Goal: Find specific page/section: Find specific page/section

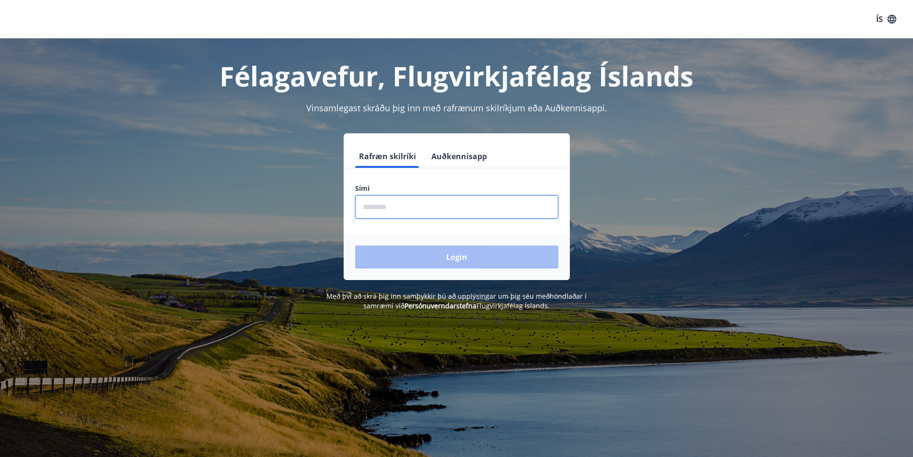
click at [426, 207] on input "phone" at bounding box center [456, 206] width 203 height 23
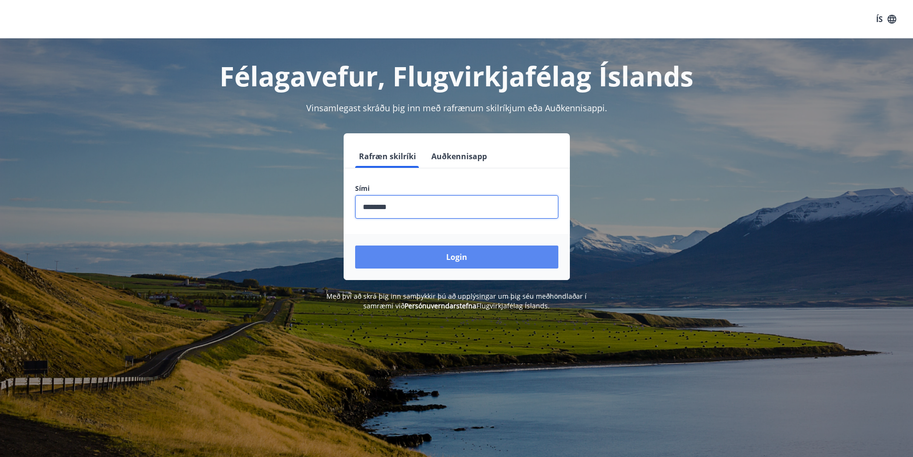
type input "********"
click at [449, 263] on button "Login" at bounding box center [456, 256] width 203 height 23
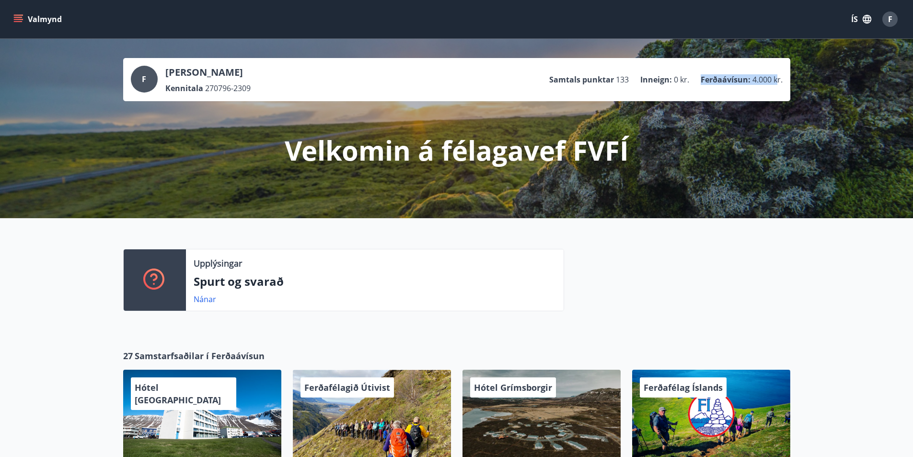
drag, startPoint x: 713, startPoint y: 78, endPoint x: 776, endPoint y: 77, distance: 62.8
click at [776, 77] on ul "Samtals punktar 133 Inneign : 0 kr. Ferðaávísun : 4.000 kr." at bounding box center [666, 79] width 234 height 18
click at [771, 94] on div "F [PERSON_NAME] Kennitala 270796-2309 Samtals punktar 133 Inneign : 0 kr. Ferða…" at bounding box center [456, 79] width 667 height 43
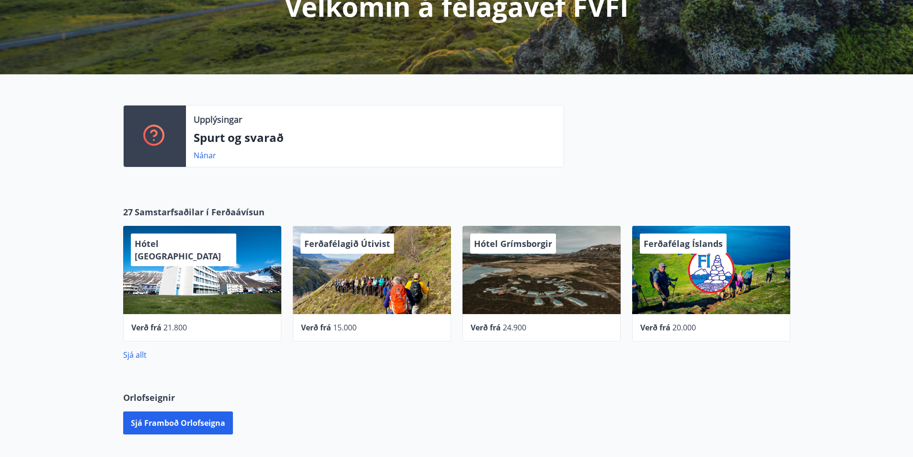
scroll to position [240, 0]
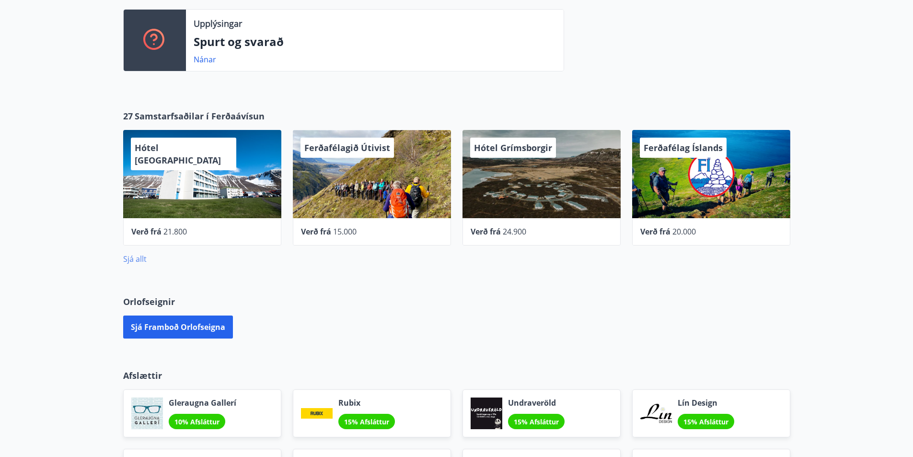
click at [128, 257] on link "Sjá allt" at bounding box center [134, 259] width 23 height 11
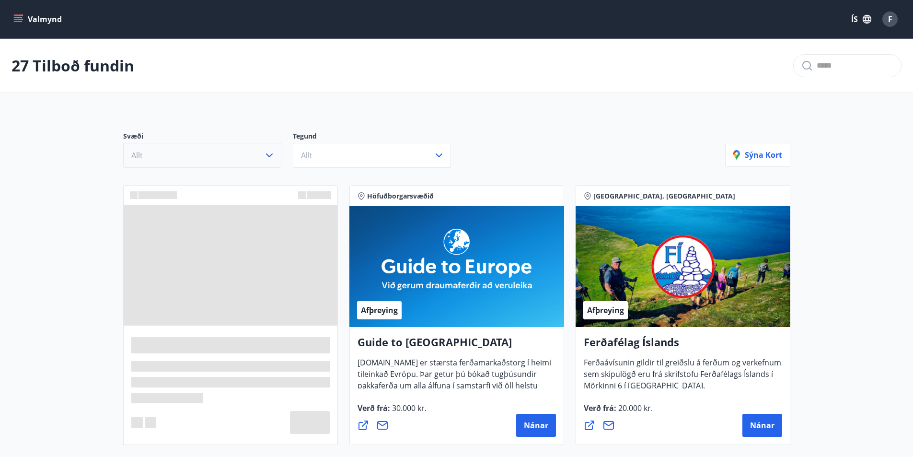
click at [250, 156] on button "Allt" at bounding box center [202, 155] width 158 height 25
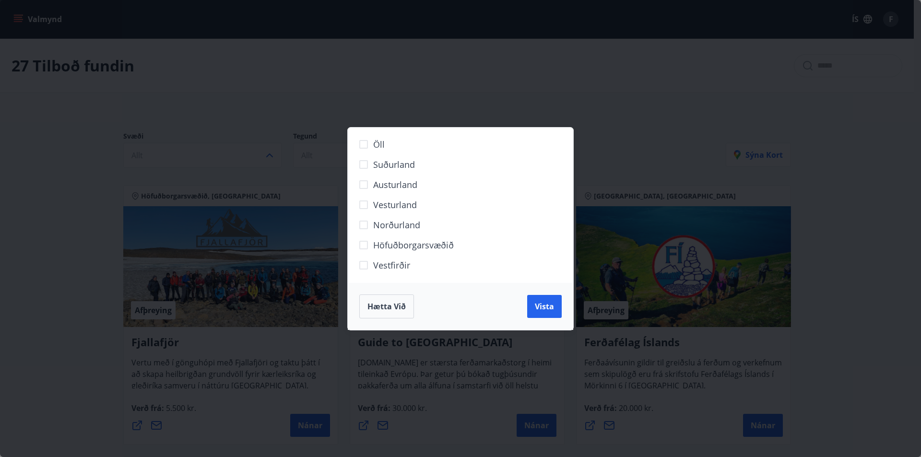
click at [420, 237] on label "Norðurland" at bounding box center [454, 229] width 201 height 20
click at [424, 244] on span "Höfuðborgarsvæðið" at bounding box center [413, 245] width 81 height 12
click at [378, 226] on span "Norðurland" at bounding box center [396, 225] width 47 height 12
click at [531, 304] on button "Vista" at bounding box center [544, 306] width 35 height 23
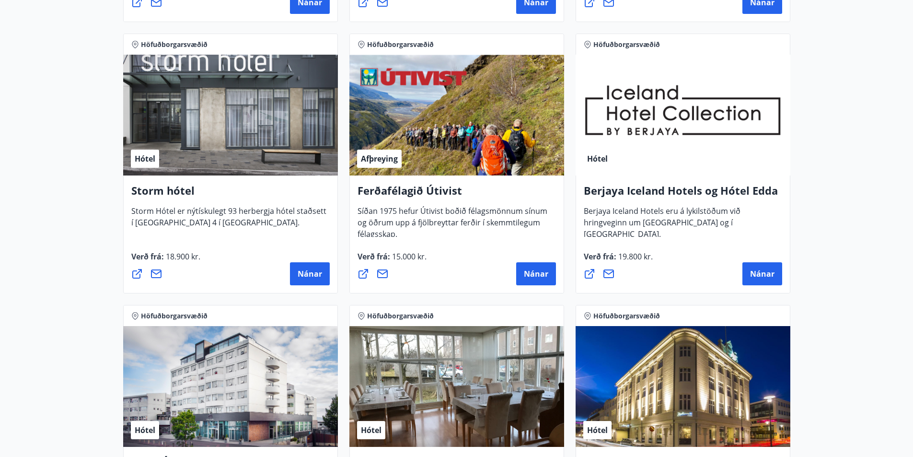
scroll to position [623, 0]
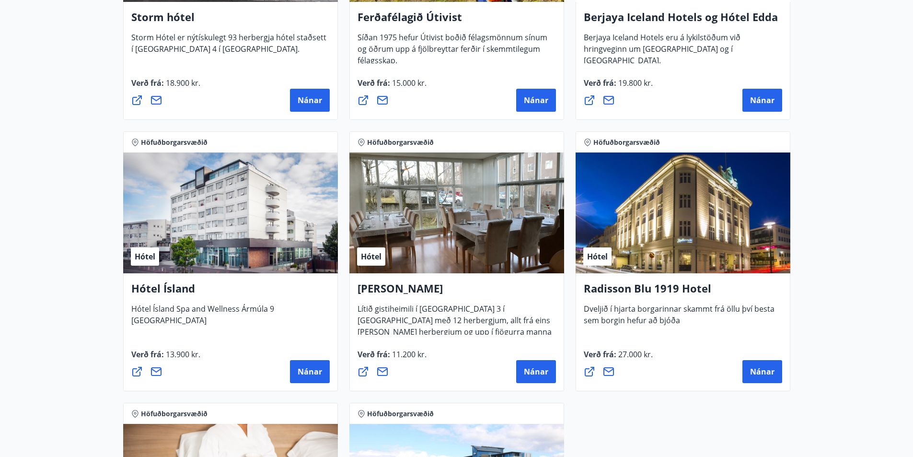
click at [226, 57] on div "Storm hótel Storm Hótel er nýtískulegt 93 herbergja hótel staðsett í [GEOGRAPHI…" at bounding box center [230, 61] width 215 height 118
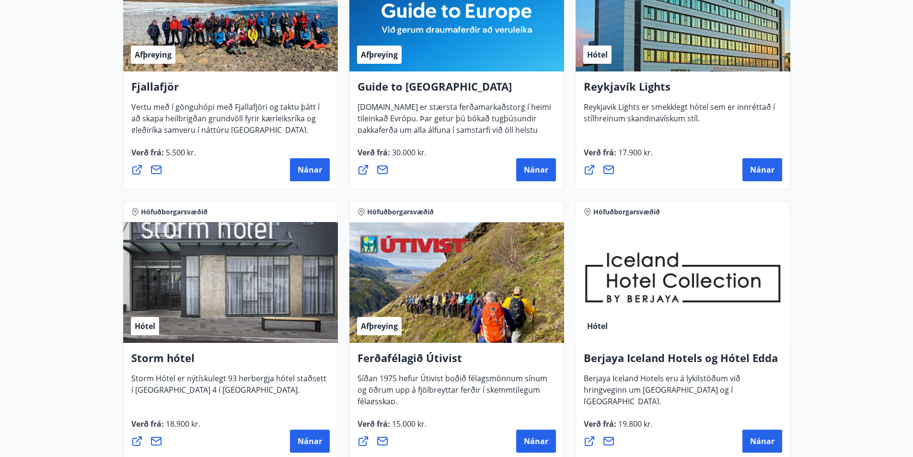
scroll to position [0, 0]
